Goal: Task Accomplishment & Management: Complete application form

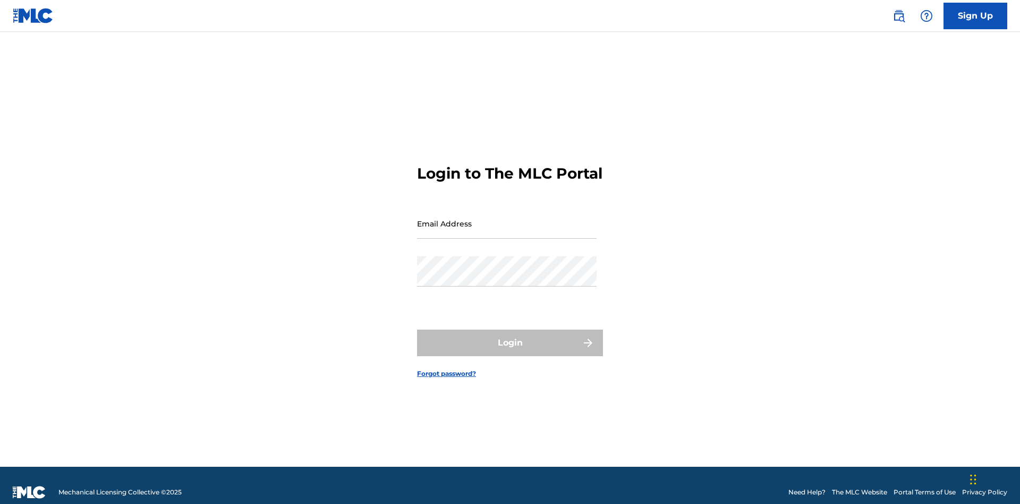
scroll to position [14, 0]
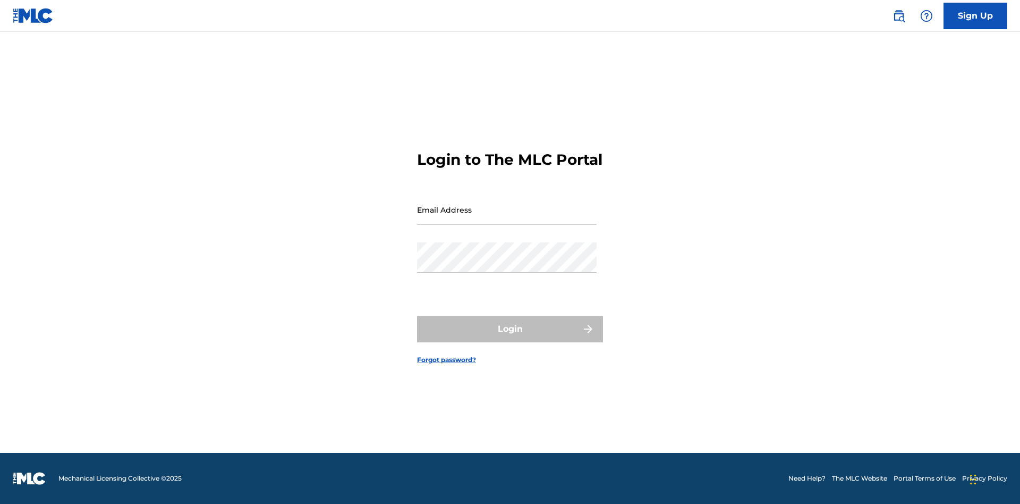
click at [507, 218] on input "Email Address" at bounding box center [507, 209] width 180 height 30
type input "[EMAIL_ADDRESS][DOMAIN_NAME]"
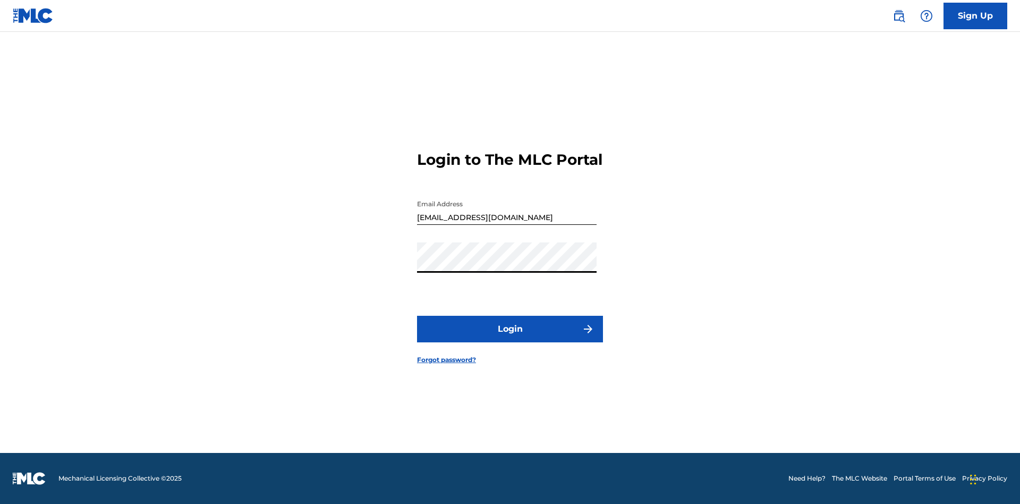
click at [510, 338] on button "Login" at bounding box center [510, 329] width 186 height 27
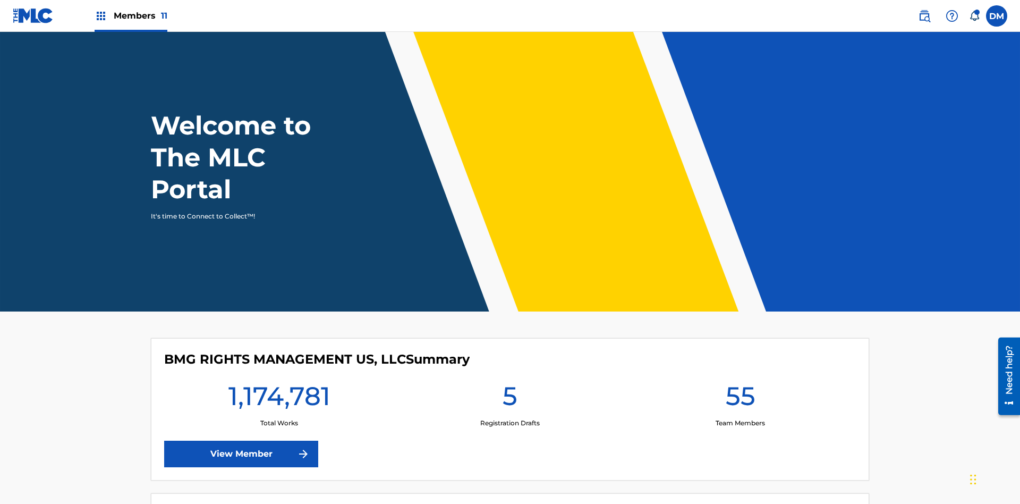
click at [131, 15] on span "Members 11" at bounding box center [141, 16] width 54 height 12
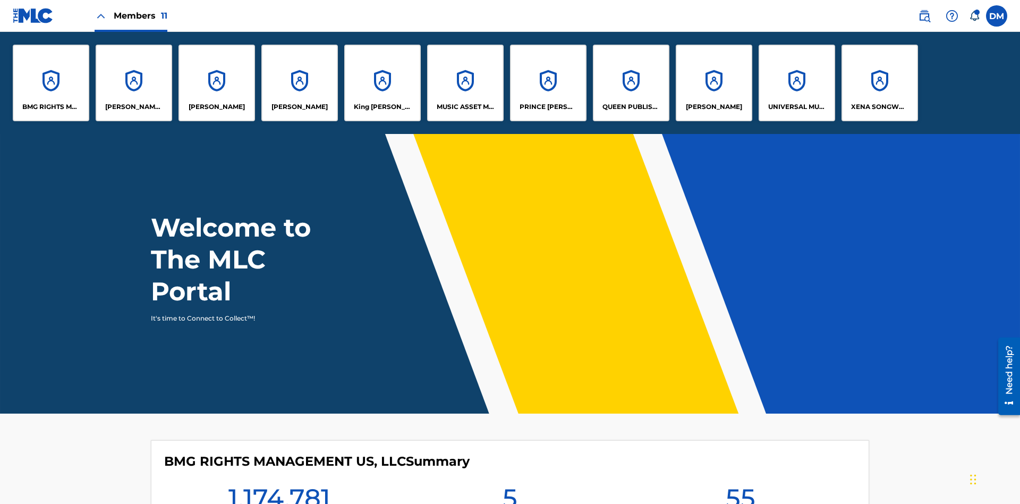
click at [382, 107] on p "King [PERSON_NAME]" at bounding box center [383, 107] width 58 height 10
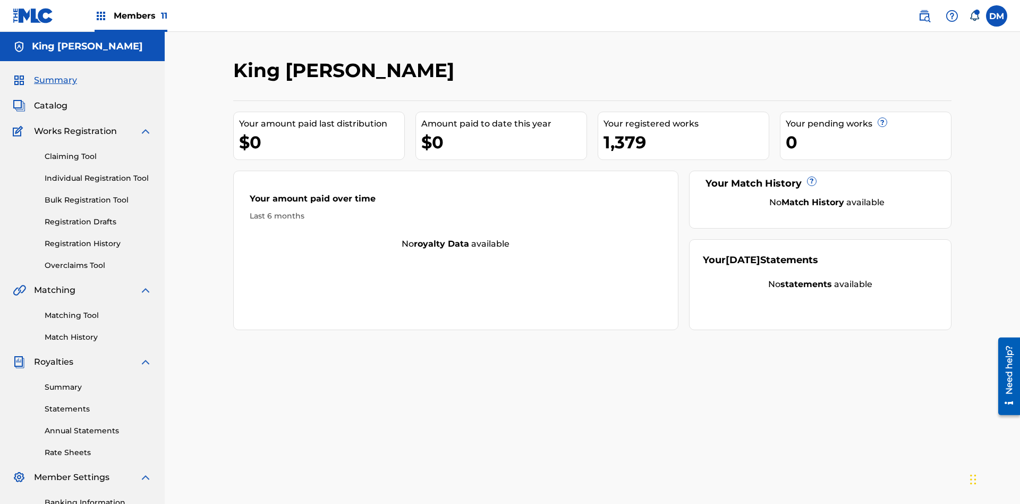
click at [98, 173] on link "Individual Registration Tool" at bounding box center [98, 178] width 107 height 11
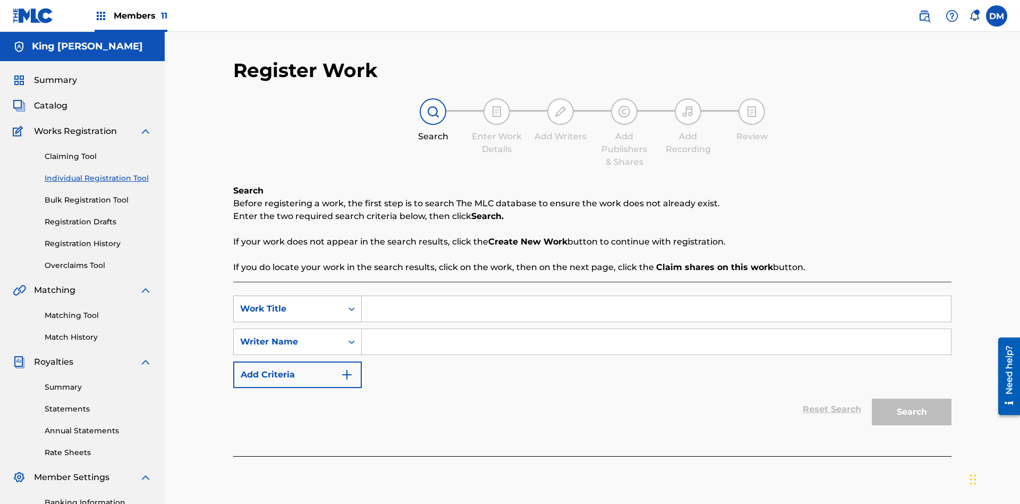
click at [288, 302] on div "Work Title" at bounding box center [288, 308] width 96 height 13
click at [288, 335] on div "Writer Name" at bounding box center [288, 341] width 96 height 13
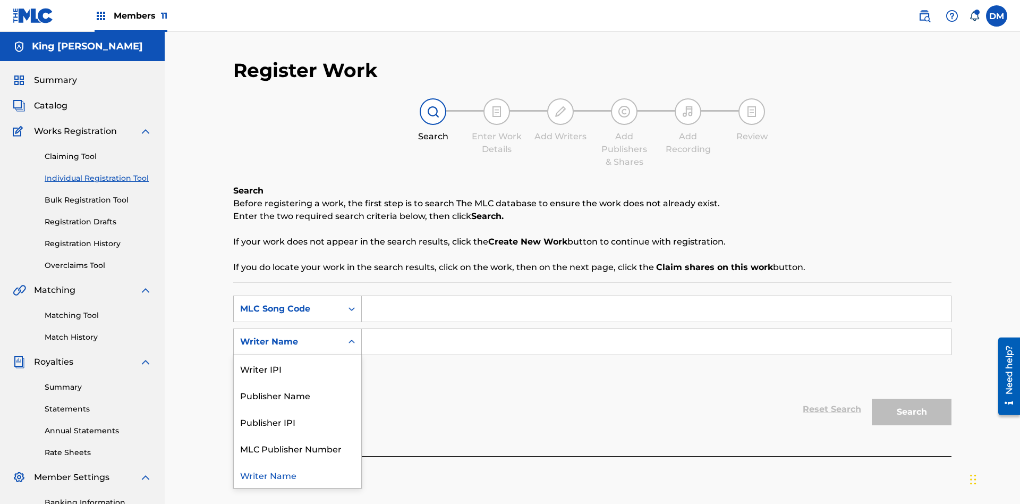
click at [298, 461] on div "Writer Name" at bounding box center [298, 474] width 128 height 27
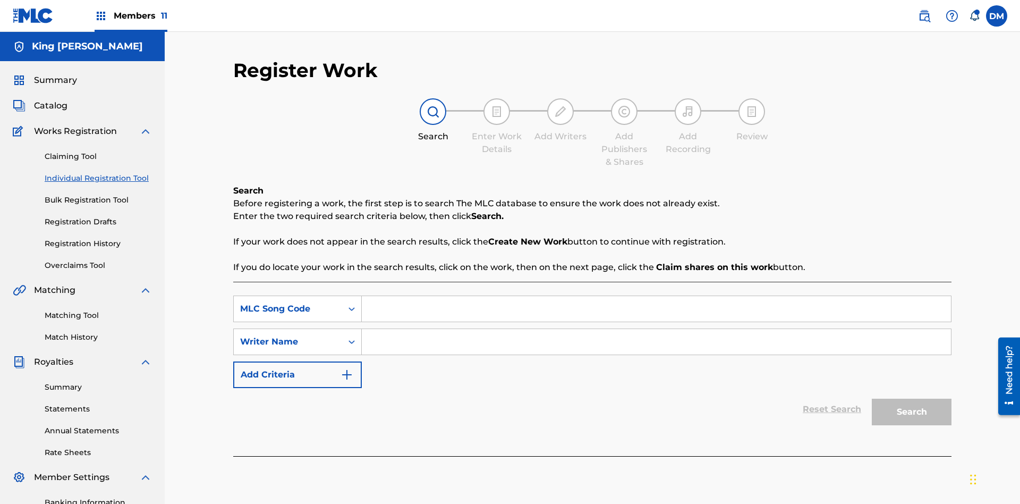
click at [656, 296] on input "Search Form" at bounding box center [656, 309] width 589 height 26
type input "RB0ZQR"
click at [656, 329] on input "Search Form" at bounding box center [656, 342] width 589 height 26
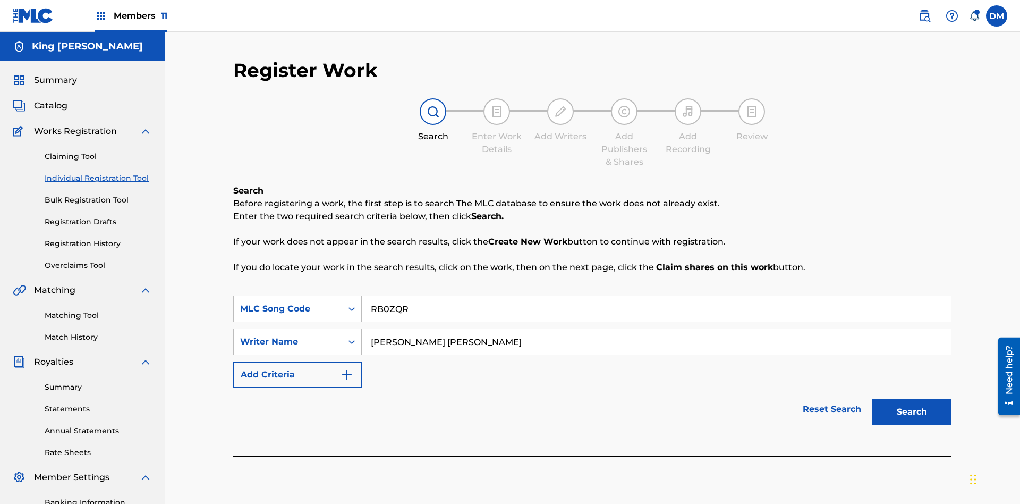
click at [912, 398] on button "Search" at bounding box center [912, 411] width 80 height 27
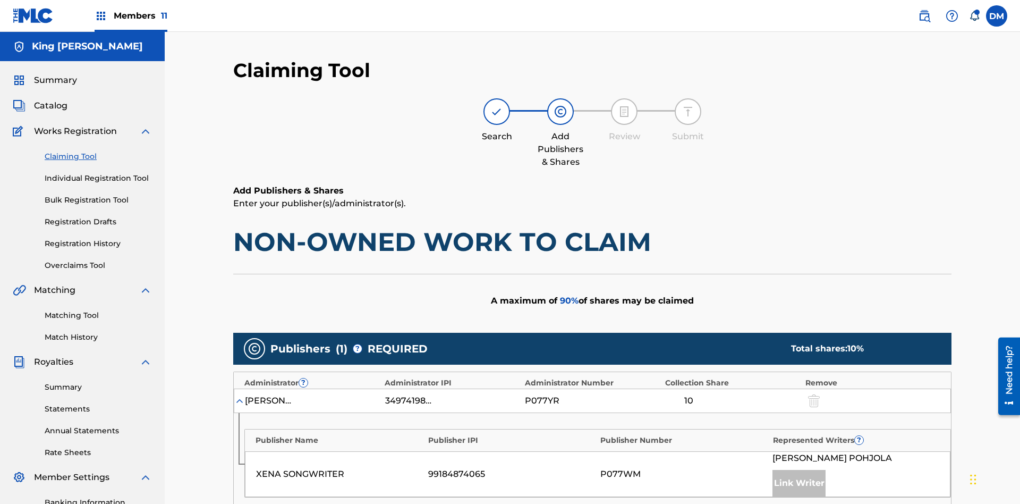
scroll to position [267, 0]
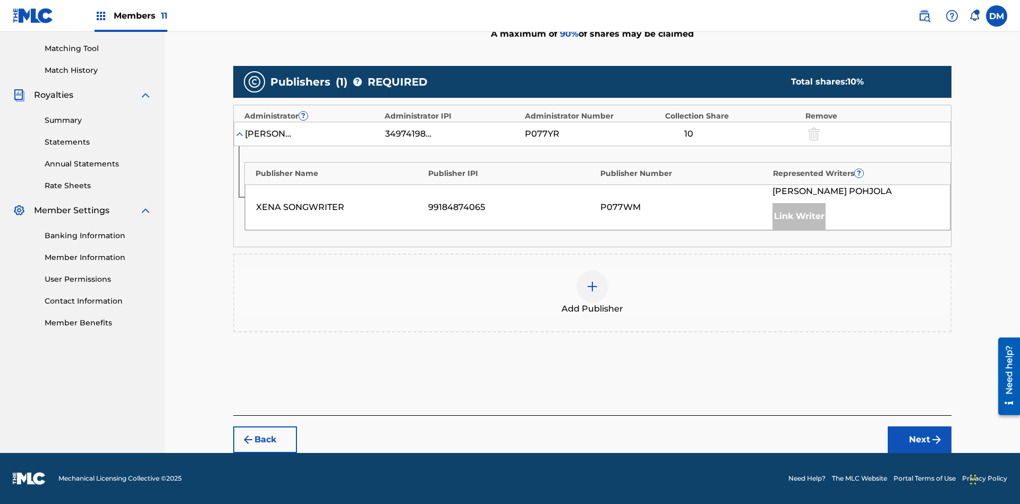
click at [920, 439] on button "Next" at bounding box center [920, 439] width 64 height 27
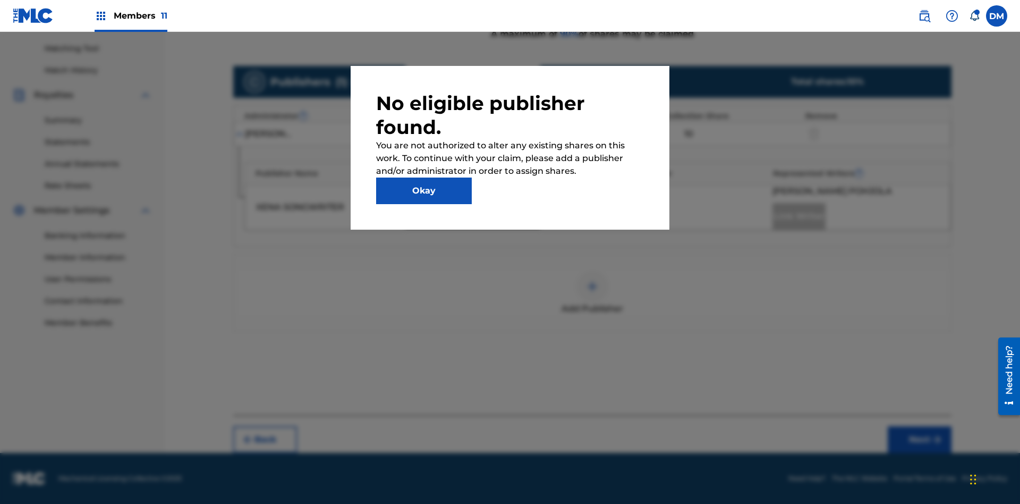
click at [424, 191] on button "Okay" at bounding box center [424, 190] width 96 height 27
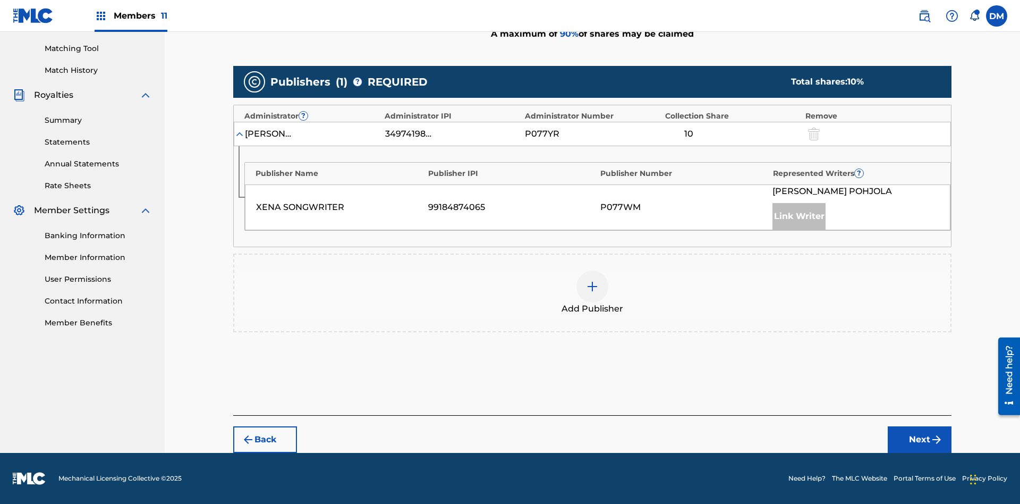
click at [592, 286] on img at bounding box center [592, 286] width 13 height 13
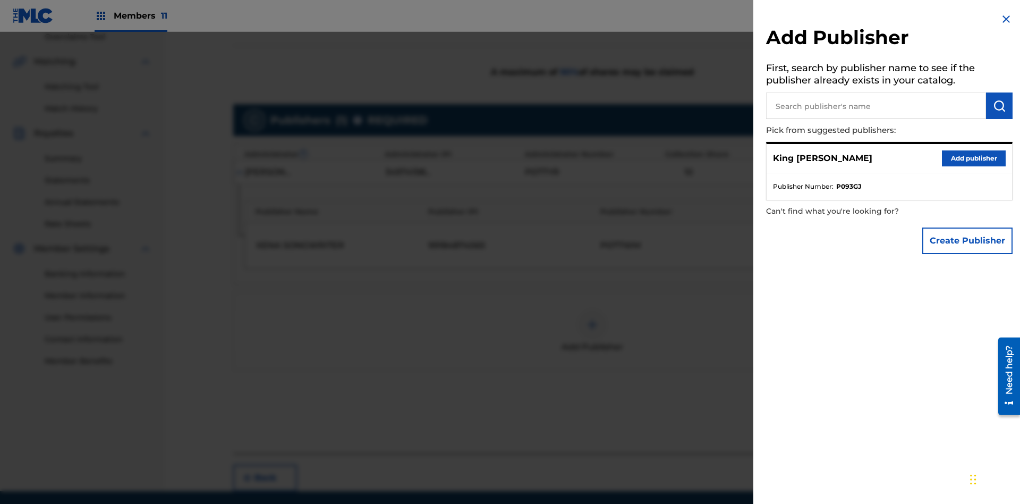
click at [876, 106] on input "text" at bounding box center [876, 105] width 220 height 27
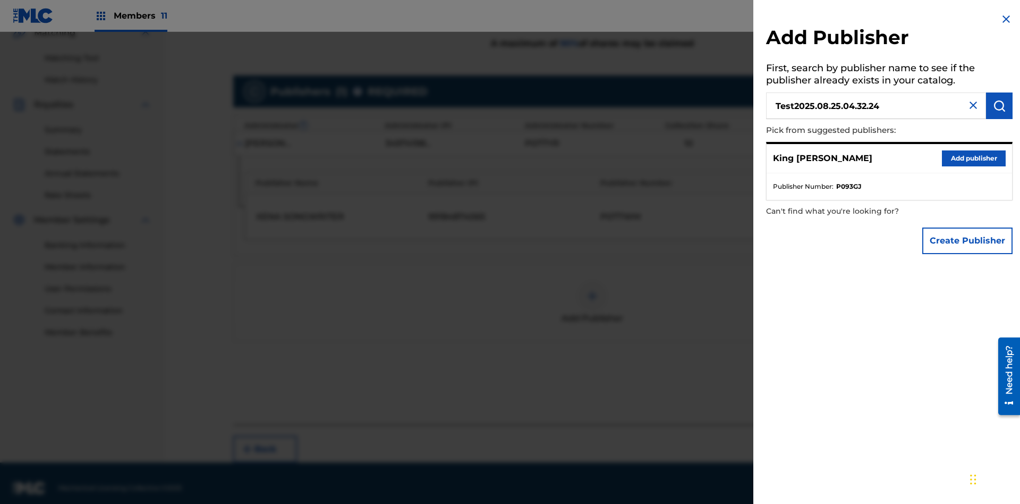
type input "Test2025.08.25.04.32.24"
click at [999, 106] on img "submit" at bounding box center [999, 105] width 13 height 13
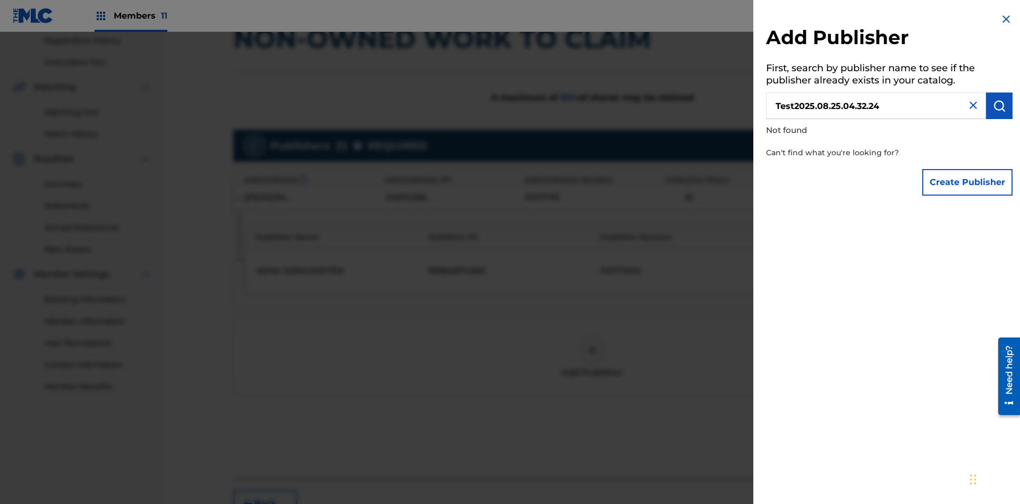
click at [968, 182] on button "Create Publisher" at bounding box center [967, 182] width 90 height 27
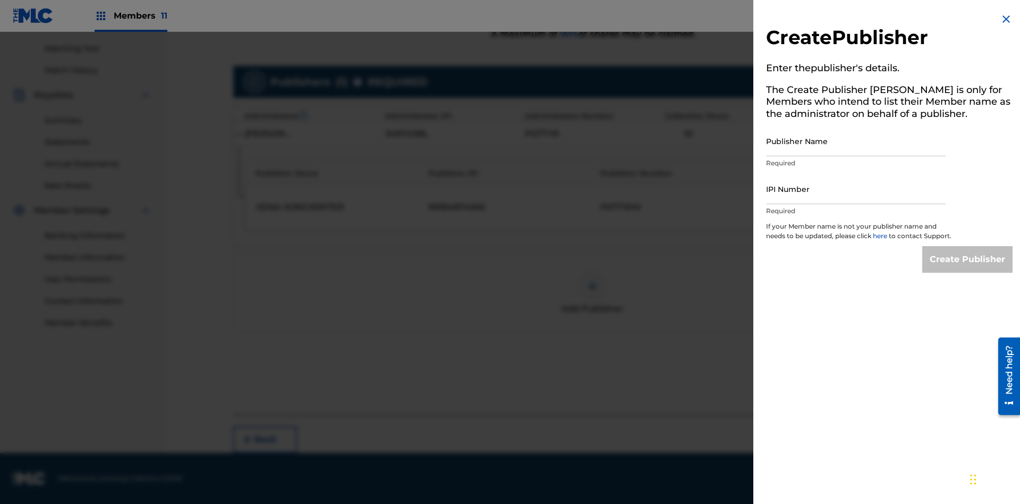
click at [856, 141] on input "Publisher Name" at bounding box center [856, 141] width 180 height 30
type input "Test2025.08.25.04.32.28"
click at [856, 189] on input "IPI Number" at bounding box center [856, 189] width 180 height 30
type input "00595839777"
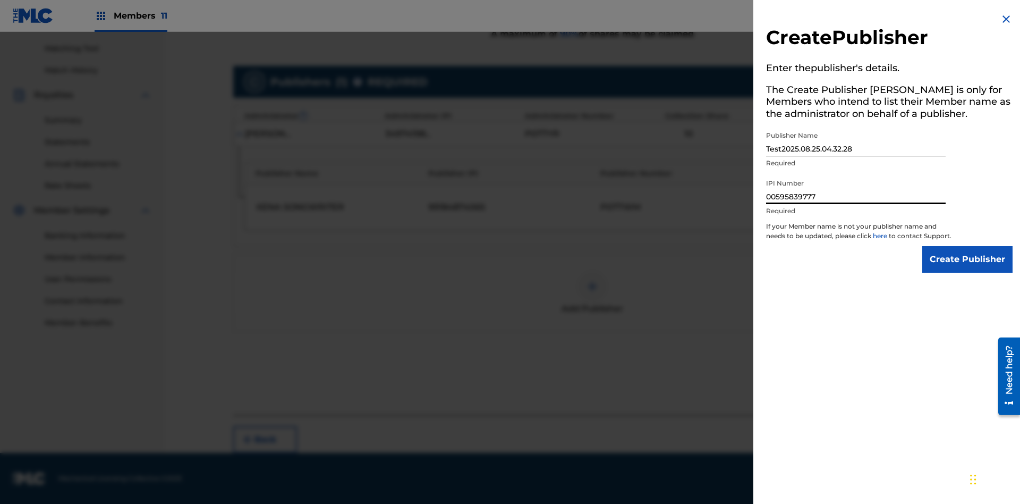
click at [968, 269] on input "Create Publisher" at bounding box center [967, 259] width 90 height 27
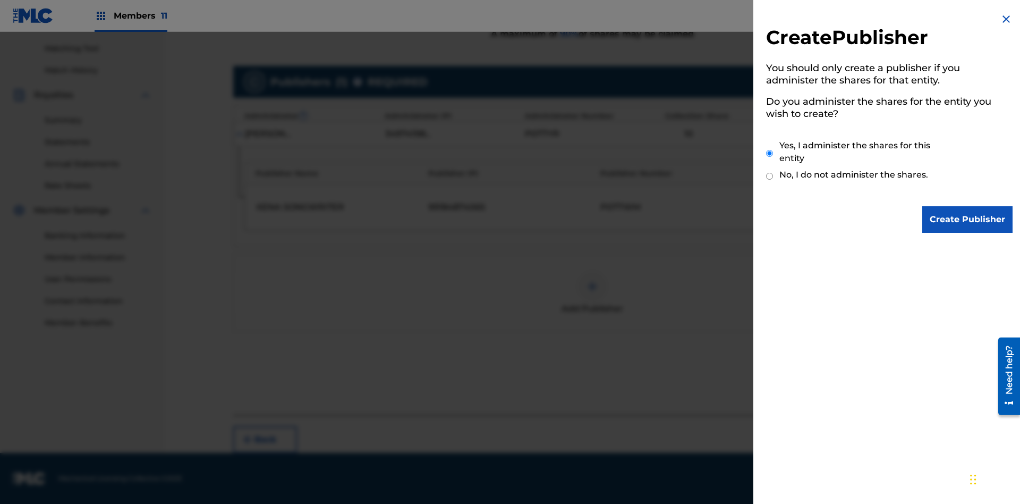
click at [770, 153] on input "Yes, I administer the shares for this entity" at bounding box center [769, 153] width 7 height 23
click at [968, 219] on input "Create Publisher" at bounding box center [967, 219] width 90 height 27
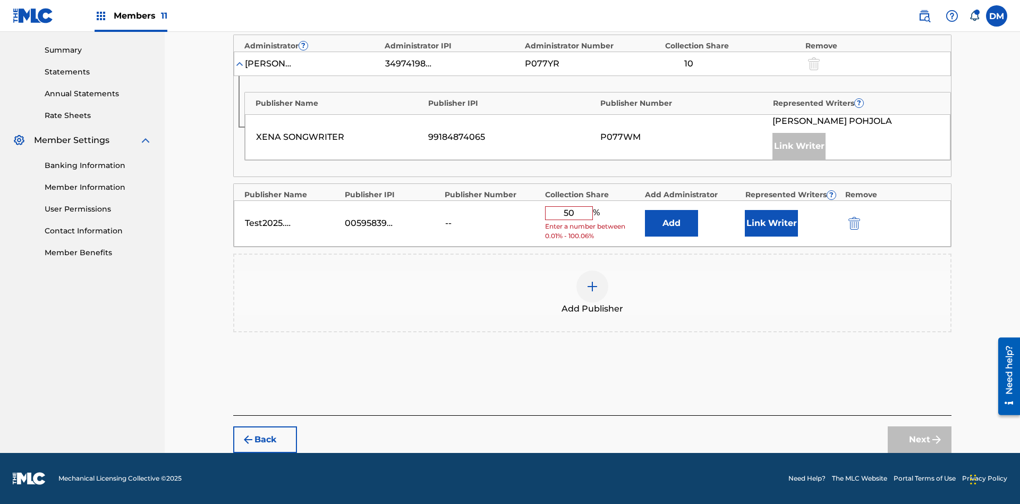
scroll to position [329, 0]
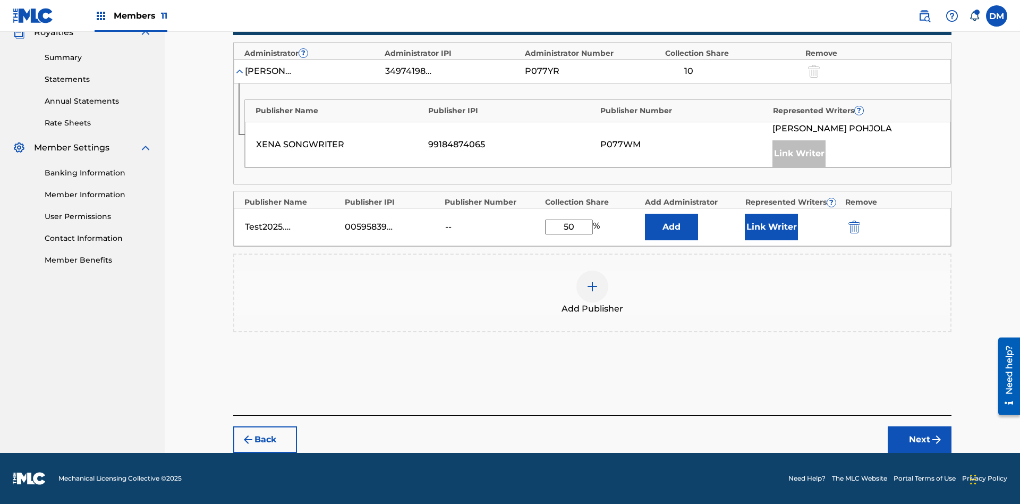
type input "50"
click at [771, 227] on button "Link Writer" at bounding box center [771, 227] width 53 height 27
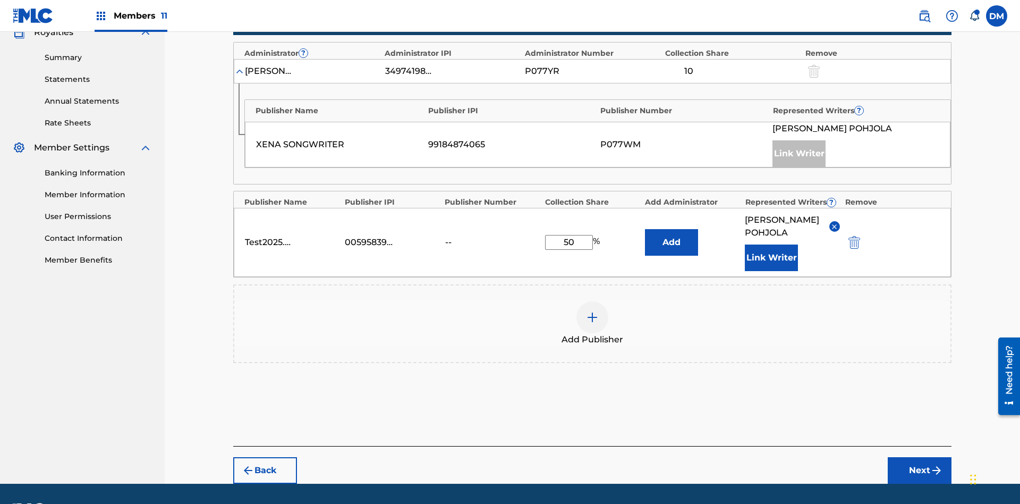
click at [771, 244] on button "Link Writer" at bounding box center [771, 257] width 53 height 27
click at [672, 229] on button "Add" at bounding box center [671, 242] width 53 height 27
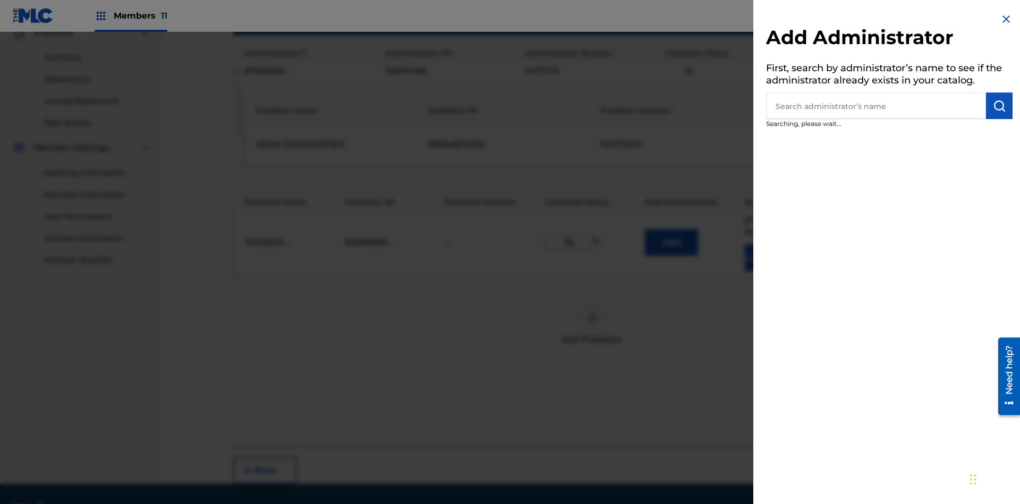
click at [876, 106] on input "text" at bounding box center [876, 105] width 220 height 27
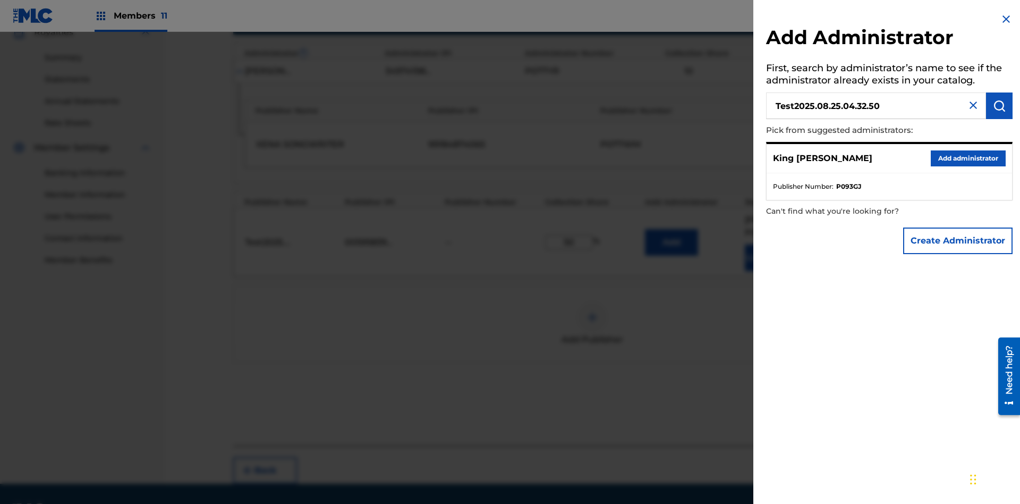
type input "Test2025.08.25.04.32.50"
click at [999, 106] on img "submit" at bounding box center [999, 105] width 13 height 13
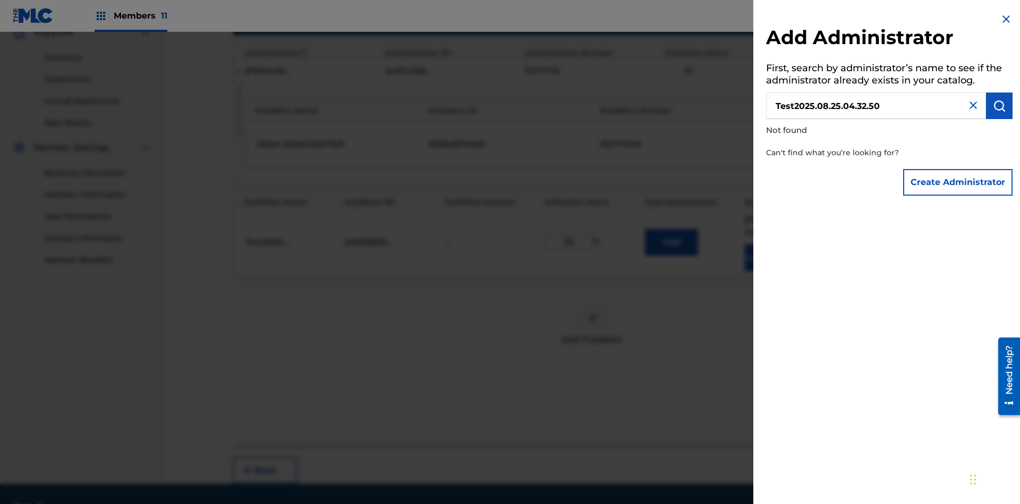
scroll to position [373, 0]
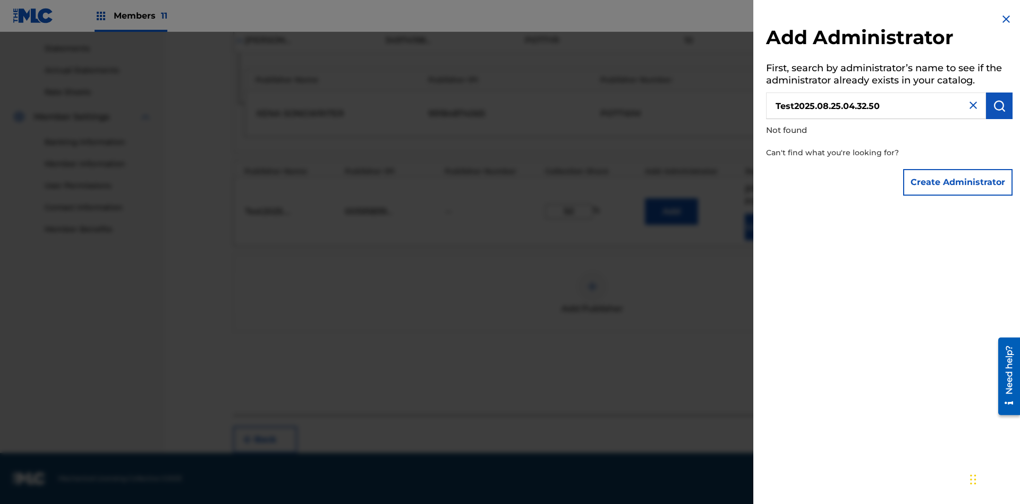
click at [959, 182] on button "Create Administrator" at bounding box center [957, 182] width 109 height 27
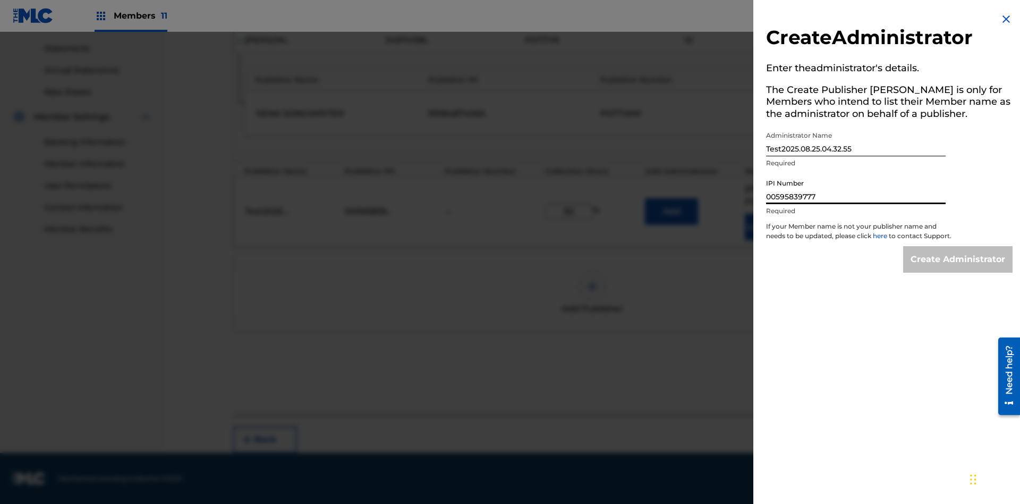
click at [959, 269] on input "Create Administrator" at bounding box center [957, 259] width 109 height 27
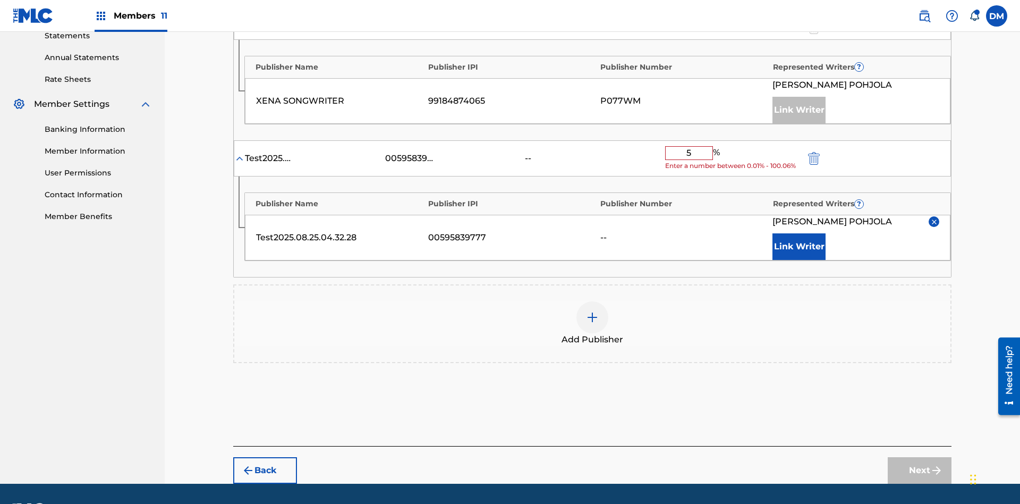
type input "50"
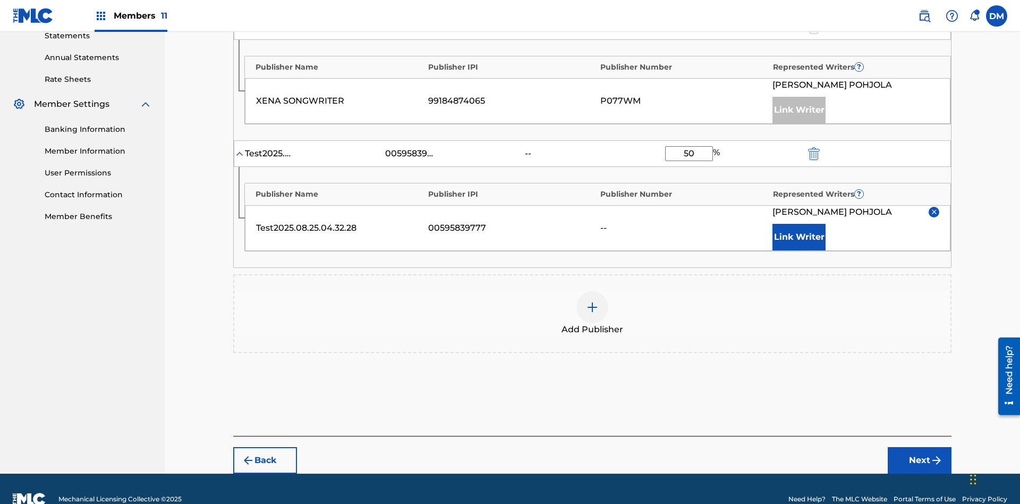
click at [920, 447] on button "Next" at bounding box center [920, 460] width 64 height 27
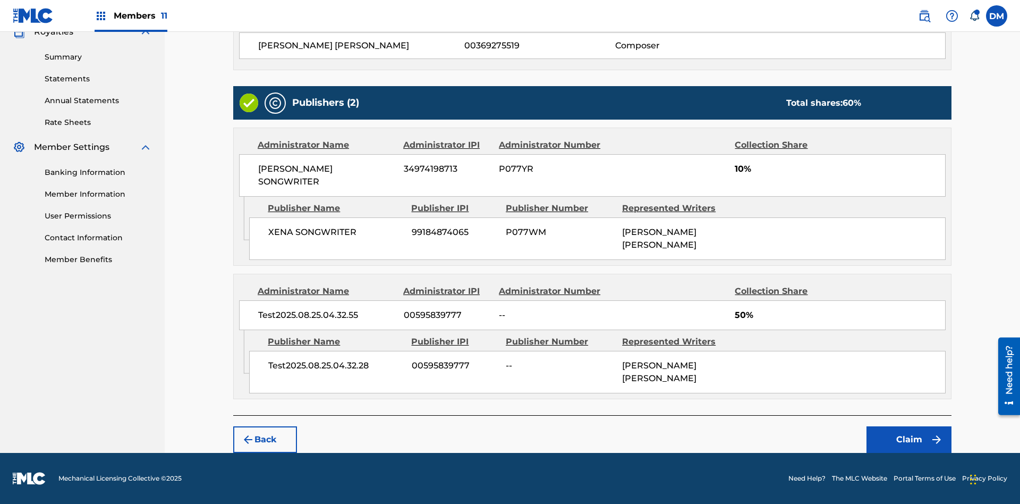
click at [909, 439] on button "Claim" at bounding box center [909, 439] width 85 height 27
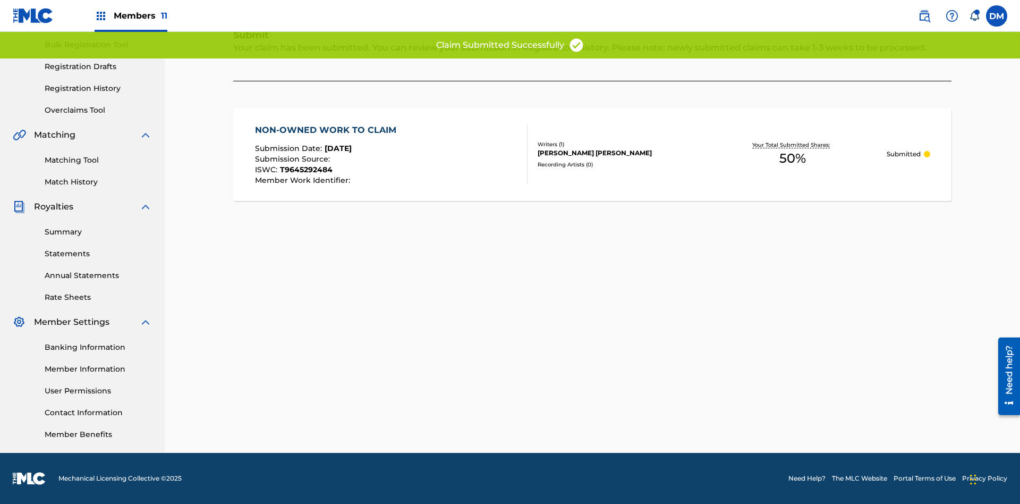
click at [98, 88] on link "Registration History" at bounding box center [98, 88] width 107 height 11
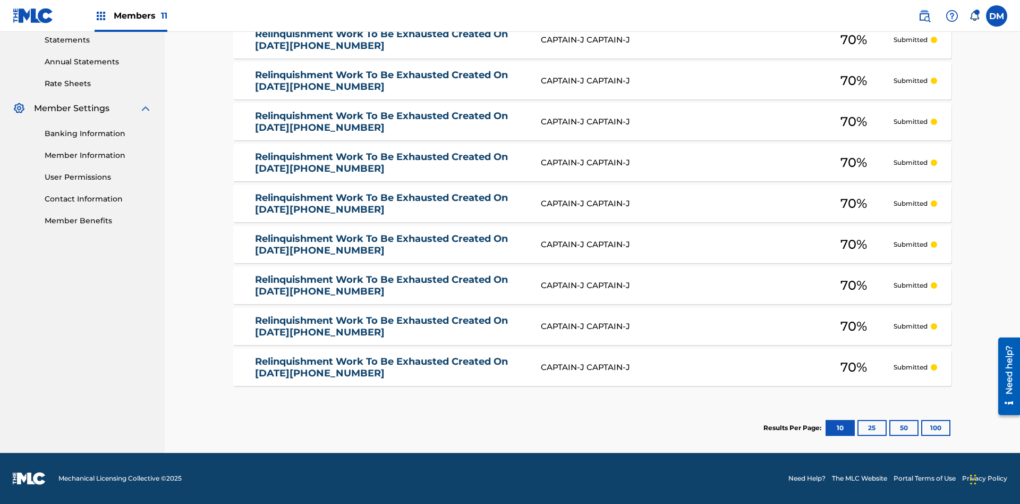
type input "NON-OWNED WORK TO CLAIM"
